Goal: Task Accomplishment & Management: Complete application form

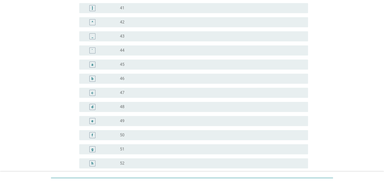
scroll to position [480, 0]
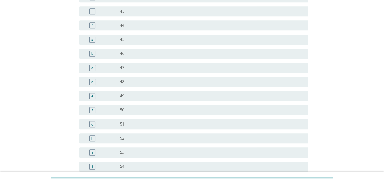
click at [137, 68] on div "radio_button_unchecked 47" at bounding box center [210, 67] width 180 height 5
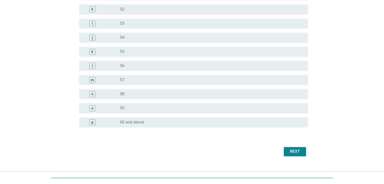
scroll to position [618, 0]
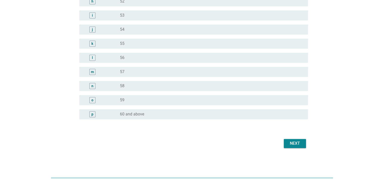
click at [303, 138] on div "Next" at bounding box center [192, 144] width 232 height 12
click at [296, 147] on button "Next" at bounding box center [295, 143] width 22 height 9
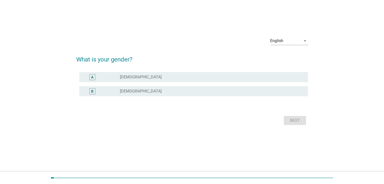
scroll to position [0, 0]
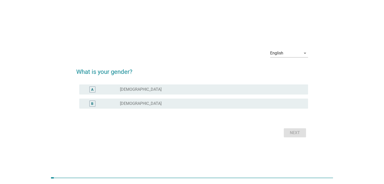
click at [144, 104] on div "radio_button_unchecked [DEMOGRAPHIC_DATA]" at bounding box center [210, 103] width 180 height 5
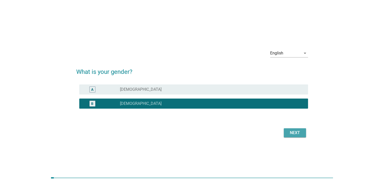
click at [292, 134] on div "Next" at bounding box center [295, 133] width 14 height 6
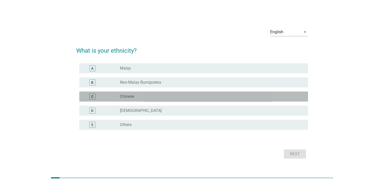
click at [128, 94] on label "Chinese" at bounding box center [127, 96] width 14 height 5
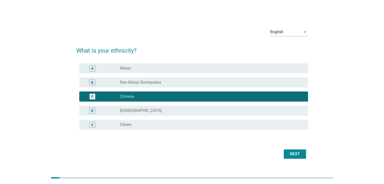
click at [297, 159] on div "Next" at bounding box center [192, 154] width 232 height 12
click at [299, 154] on div "Next" at bounding box center [295, 154] width 14 height 6
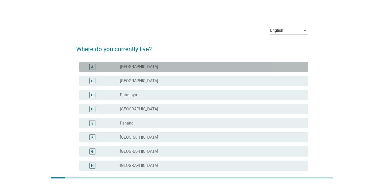
click at [174, 69] on div "radio_button_unchecked [GEOGRAPHIC_DATA]" at bounding box center [210, 66] width 180 height 5
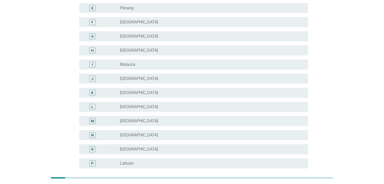
scroll to position [152, 0]
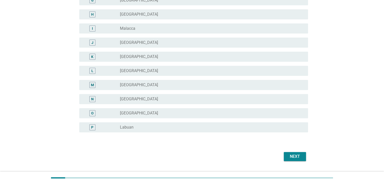
click at [299, 158] on div "Next" at bounding box center [295, 157] width 14 height 6
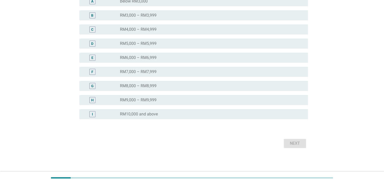
scroll to position [0, 0]
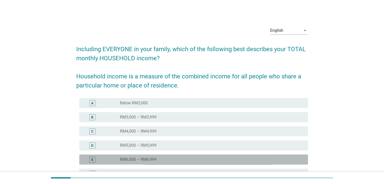
click at [152, 160] on label "RM6,000 – RM6,999" at bounding box center [138, 159] width 37 height 5
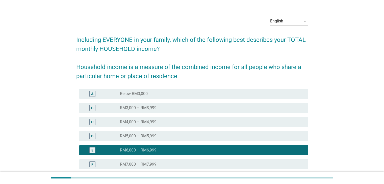
scroll to position [101, 0]
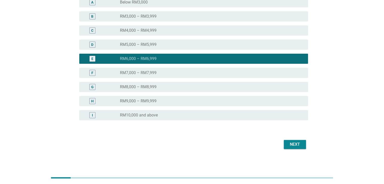
click at [177, 100] on div "radio_button_unchecked RM9,000 – RM9,999" at bounding box center [210, 101] width 180 height 5
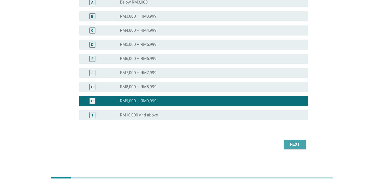
click at [287, 148] on button "Next" at bounding box center [295, 144] width 22 height 9
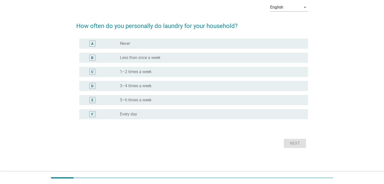
scroll to position [0, 0]
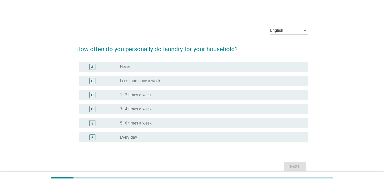
click at [145, 96] on label "1–2 times a week" at bounding box center [136, 95] width 32 height 5
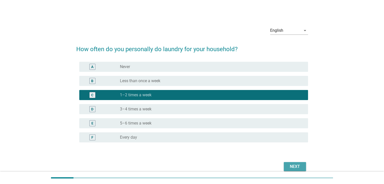
click at [302, 165] on div "Next" at bounding box center [295, 167] width 14 height 6
